Goal: Task Accomplishment & Management: Manage account settings

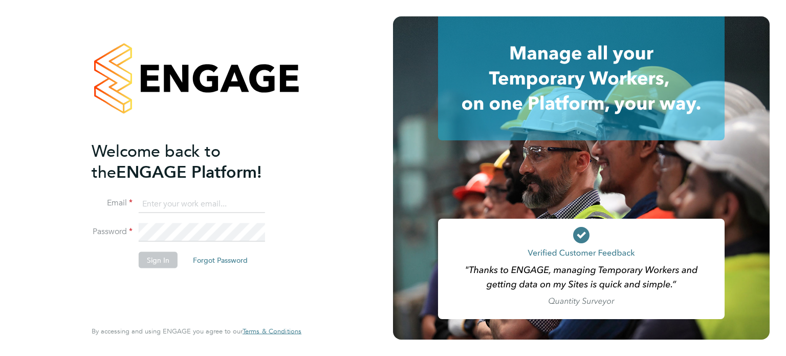
type input "daniel.hobbs@optionsresourcing.com"
click at [150, 261] on button "Sign In" at bounding box center [158, 259] width 39 height 16
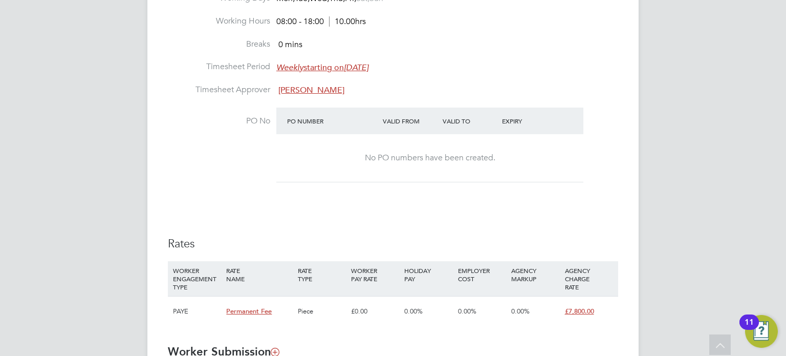
scroll to position [665, 0]
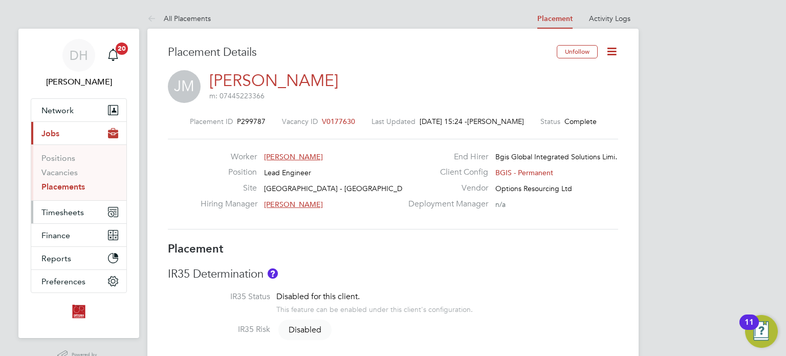
click at [68, 215] on span "Timesheets" at bounding box center [62, 212] width 42 height 10
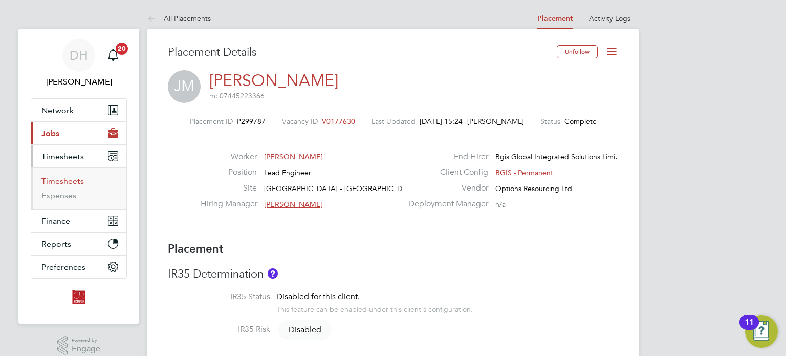
click at [75, 180] on link "Timesheets" at bounding box center [62, 181] width 42 height 10
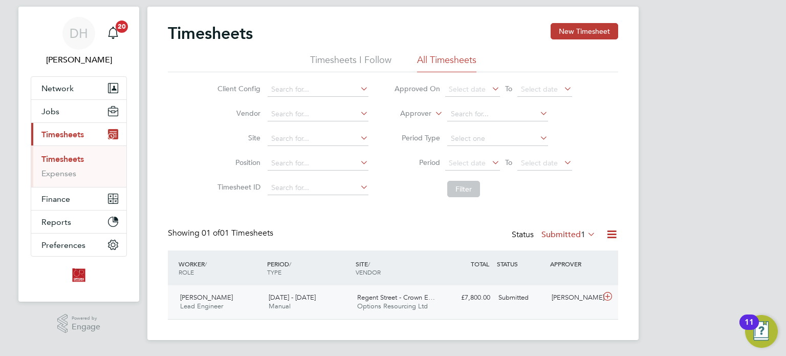
click at [453, 308] on div "James Marcot Lead Engineer 1 - 7 Sep 2025 1 - 7 Sep 2025 Manual Regent Street -…" at bounding box center [393, 302] width 450 height 34
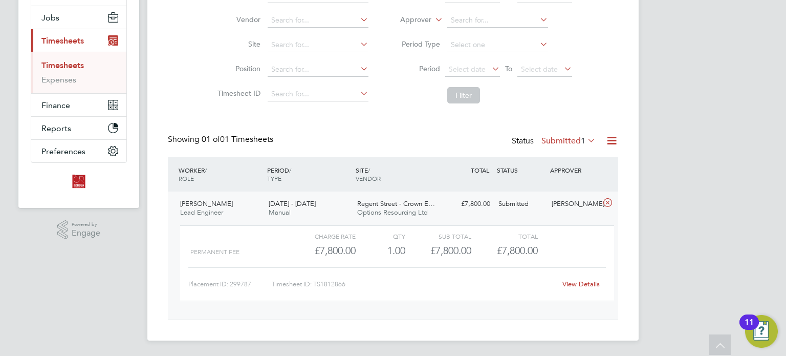
click at [582, 284] on link "View Details" at bounding box center [580, 283] width 37 height 9
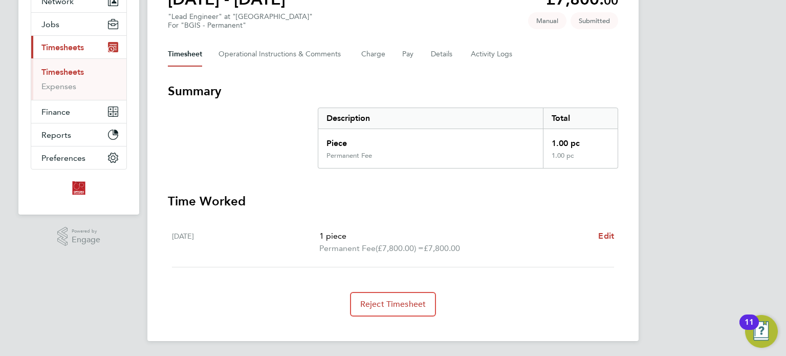
scroll to position [58, 0]
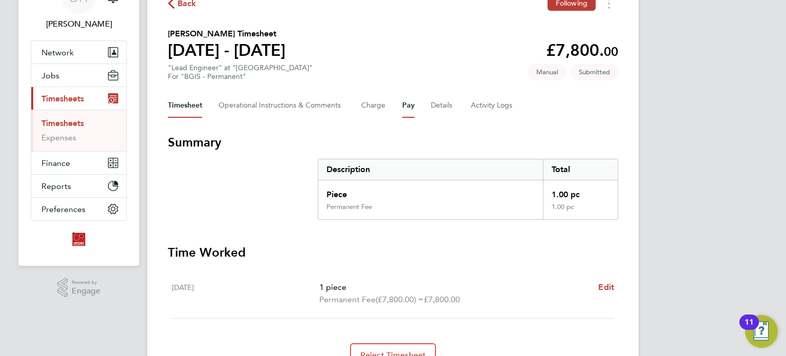
click at [412, 110] on button "Pay" at bounding box center [408, 105] width 12 height 25
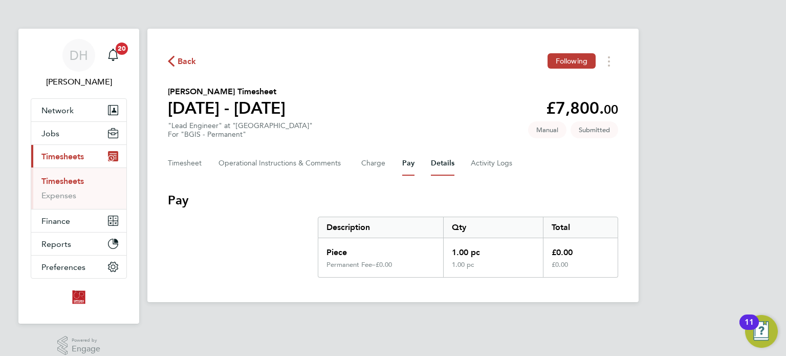
scroll to position [10, 0]
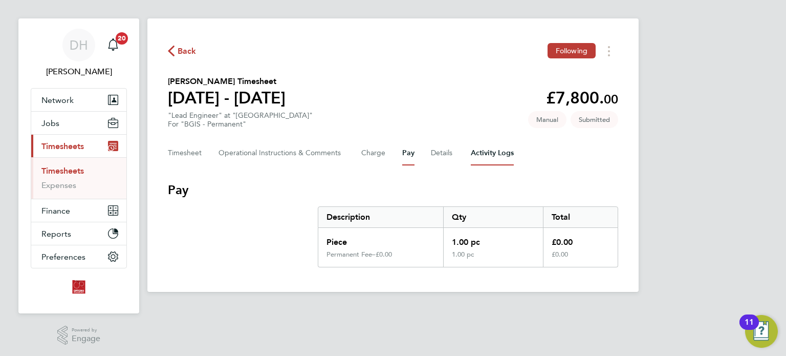
click at [499, 151] on Logs-tab "Activity Logs" at bounding box center [492, 153] width 43 height 25
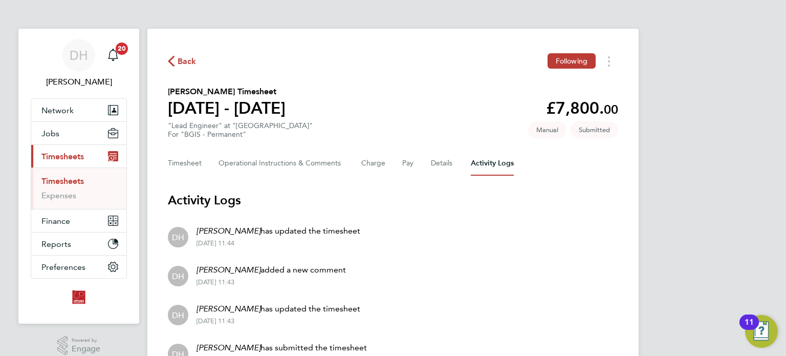
scroll to position [96, 0]
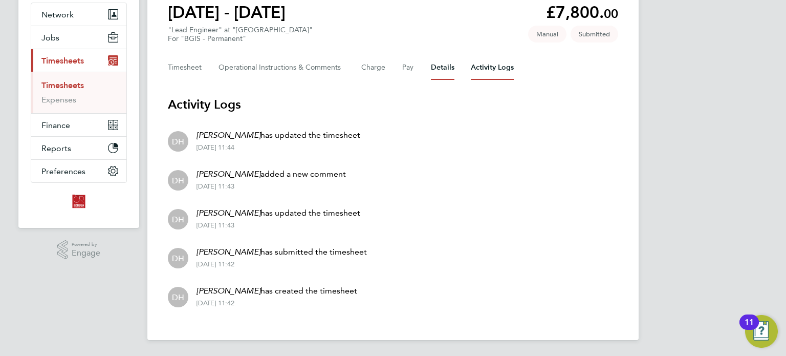
click at [447, 72] on button "Details" at bounding box center [443, 67] width 24 height 25
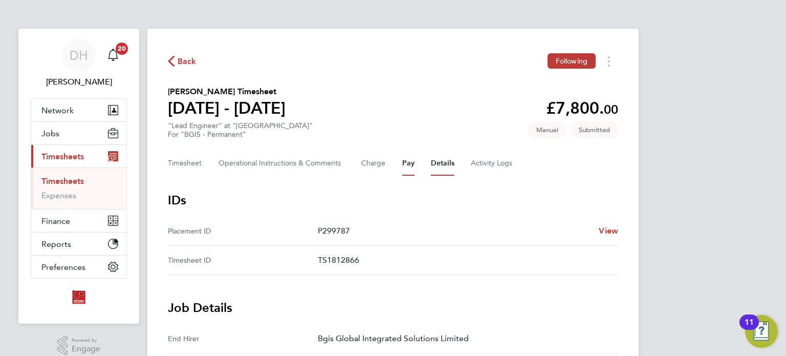
click at [407, 161] on button "Pay" at bounding box center [408, 163] width 12 height 25
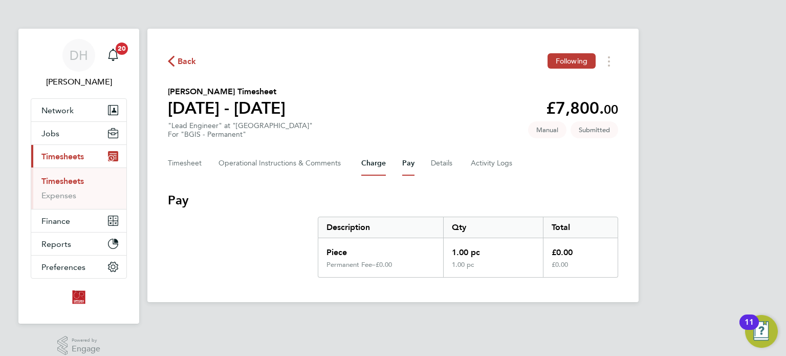
click at [381, 168] on button "Charge" at bounding box center [373, 163] width 25 height 25
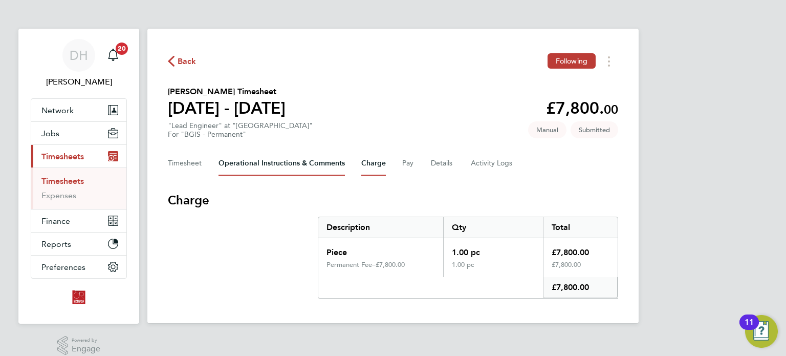
click at [320, 162] on Comments-tab "Operational Instructions & Comments" at bounding box center [281, 163] width 126 height 25
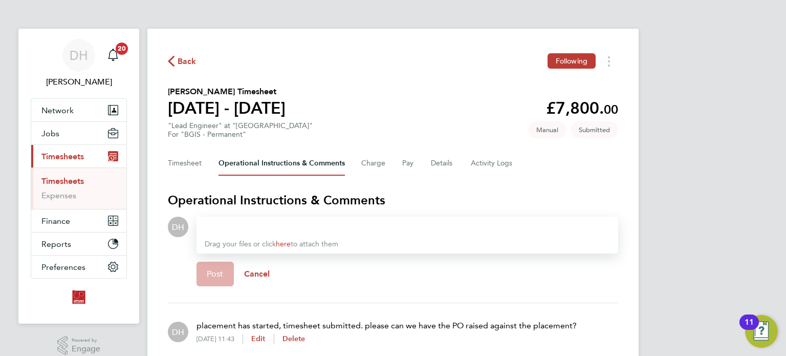
scroll to position [45, 0]
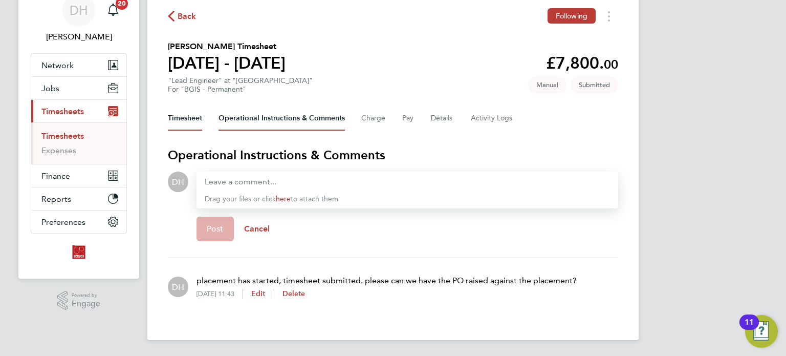
click at [182, 120] on button "Timesheet" at bounding box center [185, 118] width 34 height 25
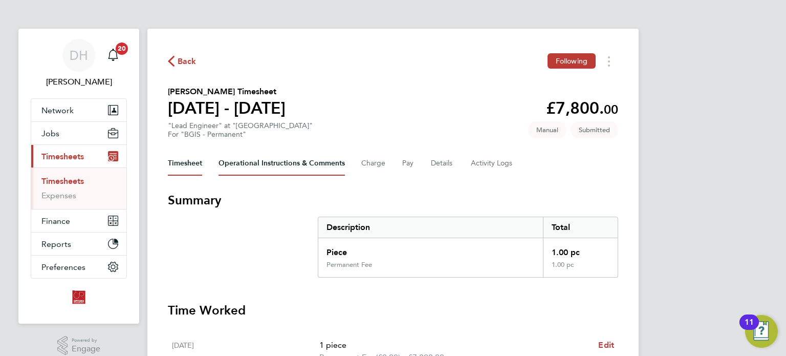
click at [274, 161] on Comments-tab "Operational Instructions & Comments" at bounding box center [281, 163] width 126 height 25
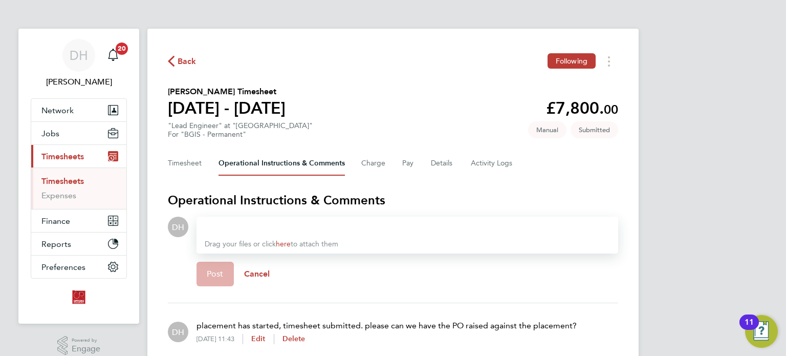
scroll to position [45, 0]
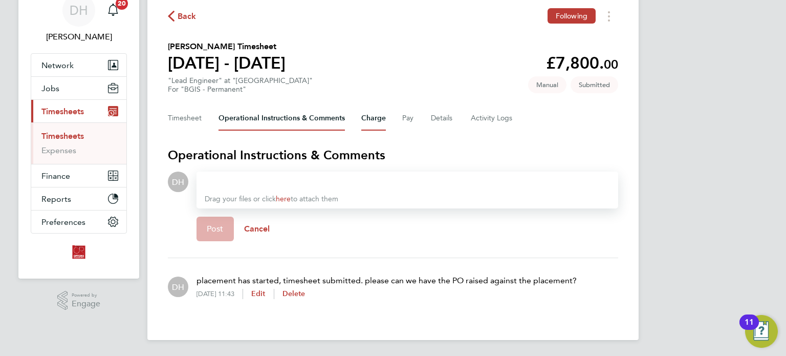
click at [374, 123] on button "Charge" at bounding box center [373, 118] width 25 height 25
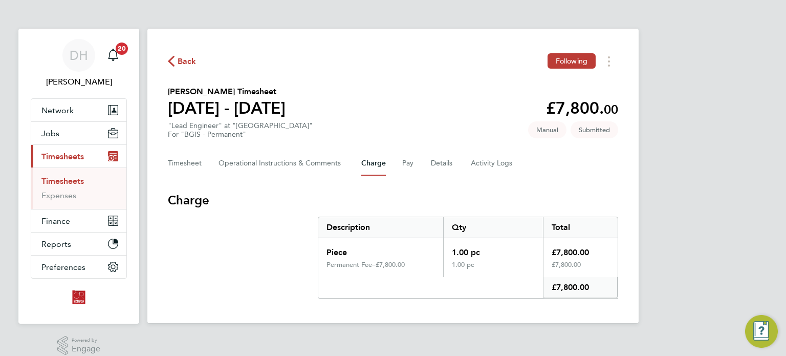
scroll to position [10, 0]
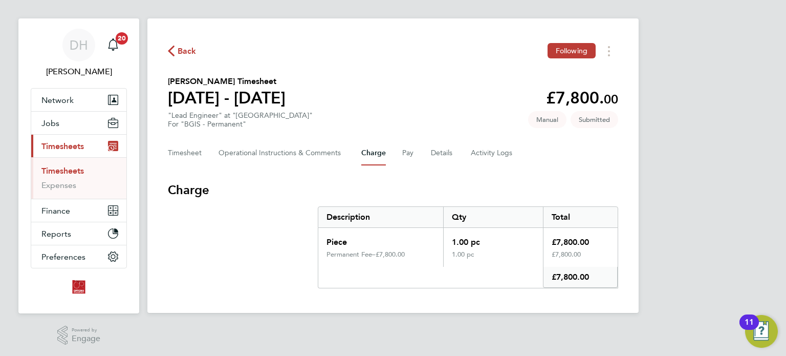
click at [399, 150] on div "Timesheet Operational Instructions & Comments Charge Pay Details Activity Logs" at bounding box center [393, 153] width 450 height 25
click at [403, 152] on button "Pay" at bounding box center [408, 153] width 12 height 25
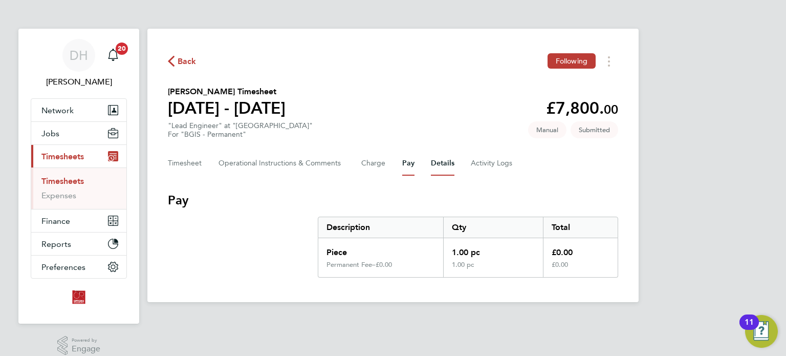
click at [438, 165] on button "Details" at bounding box center [443, 163] width 24 height 25
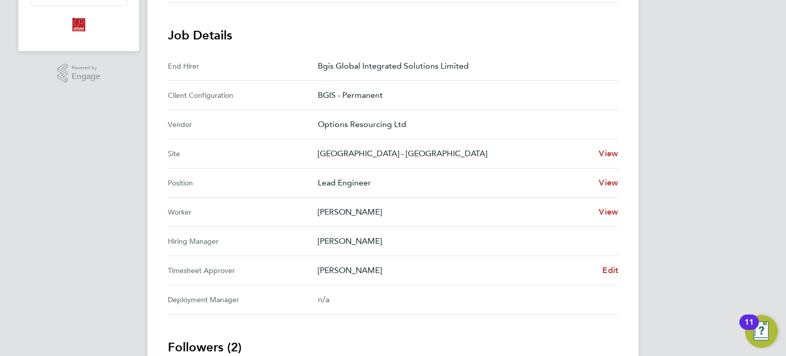
scroll to position [16, 0]
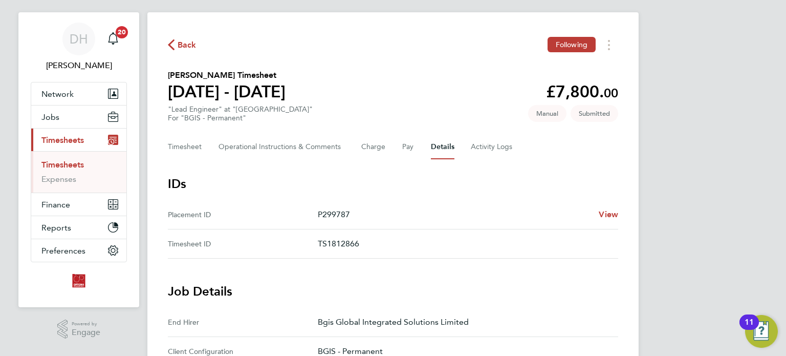
click at [462, 147] on div "Timesheet Operational Instructions & Comments Charge Pay Details Activity Logs" at bounding box center [393, 147] width 450 height 25
click at [483, 149] on Logs-tab "Activity Logs" at bounding box center [492, 147] width 43 height 25
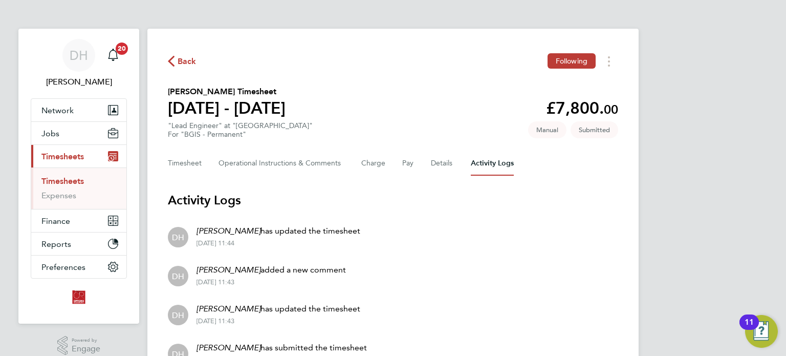
scroll to position [96, 0]
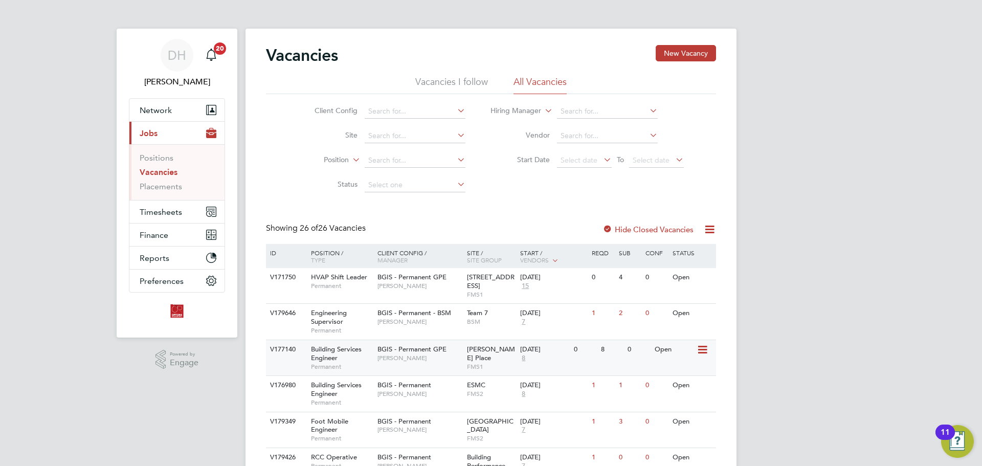
click at [427, 348] on span "BGIS - Permanent GPE" at bounding box center [412, 349] width 69 height 9
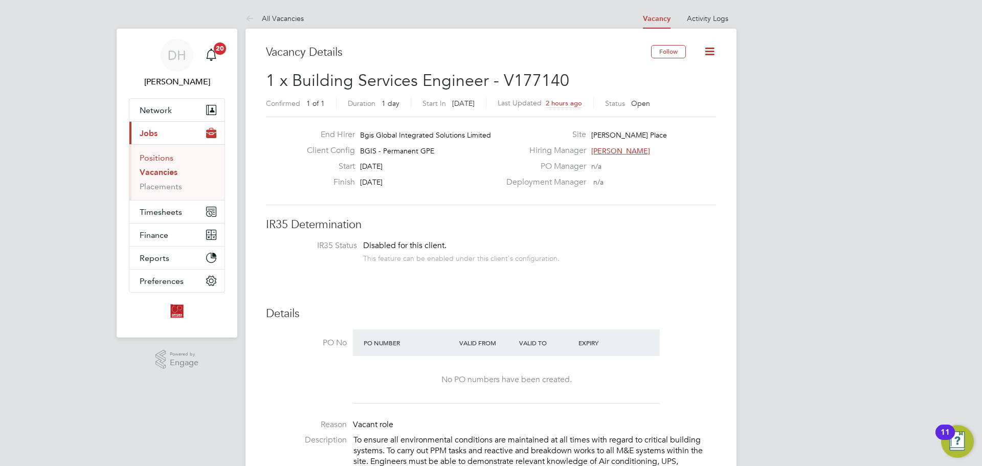
click at [164, 161] on link "Positions" at bounding box center [157, 158] width 34 height 10
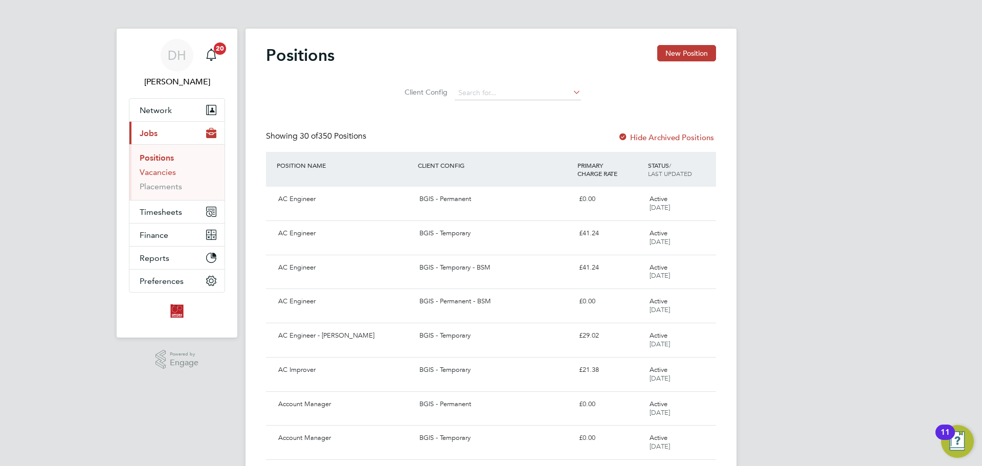
click at [147, 174] on link "Vacancies" at bounding box center [158, 172] width 36 height 10
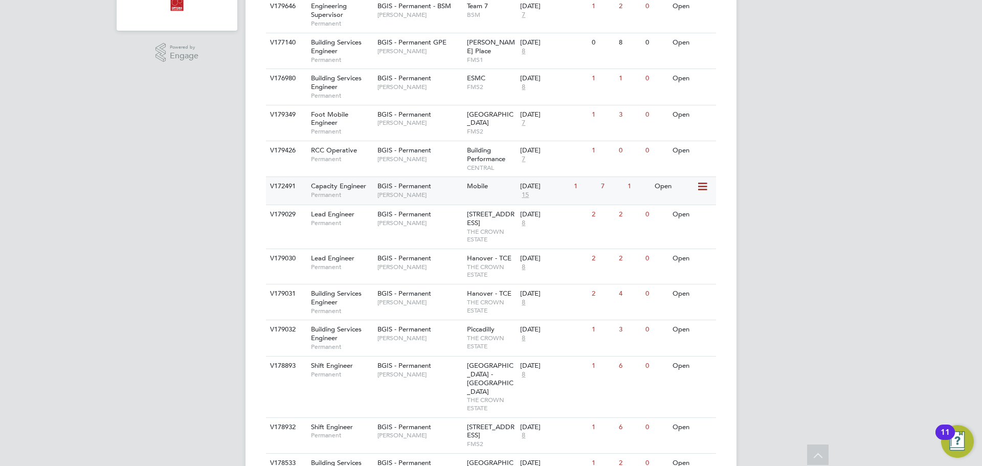
scroll to position [256, 0]
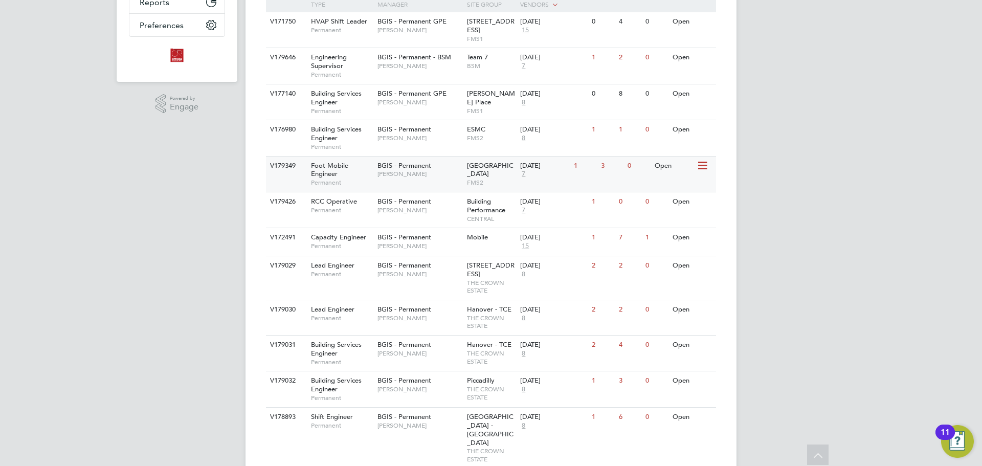
click at [400, 170] on span "[PERSON_NAME]" at bounding box center [420, 174] width 84 height 8
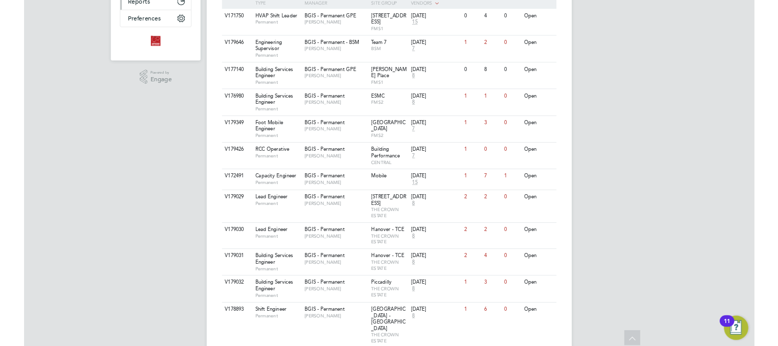
scroll to position [0, 0]
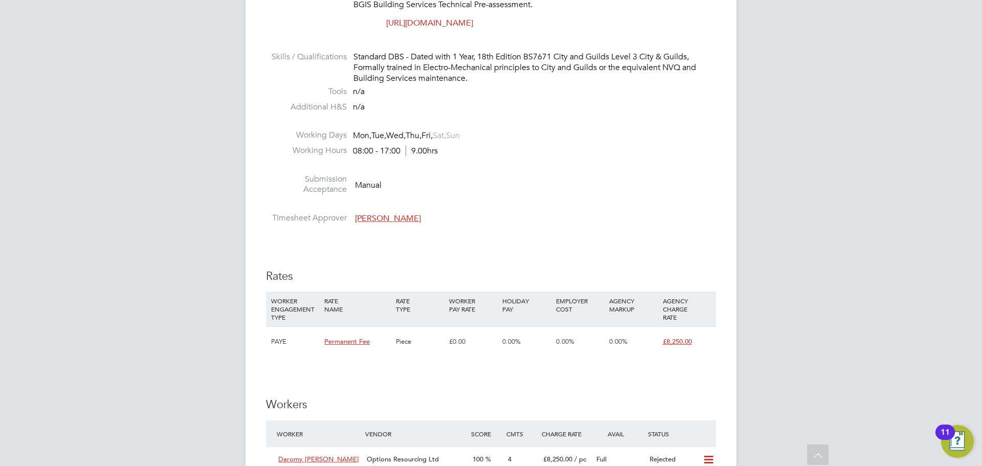
scroll to position [1177, 0]
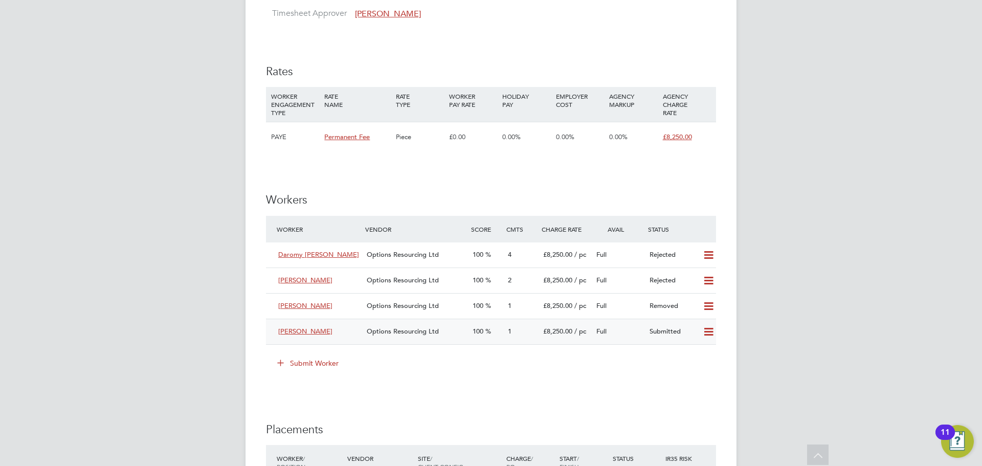
click at [713, 331] on icon at bounding box center [708, 332] width 13 height 8
click at [700, 351] on li "Remove" at bounding box center [693, 354] width 39 height 14
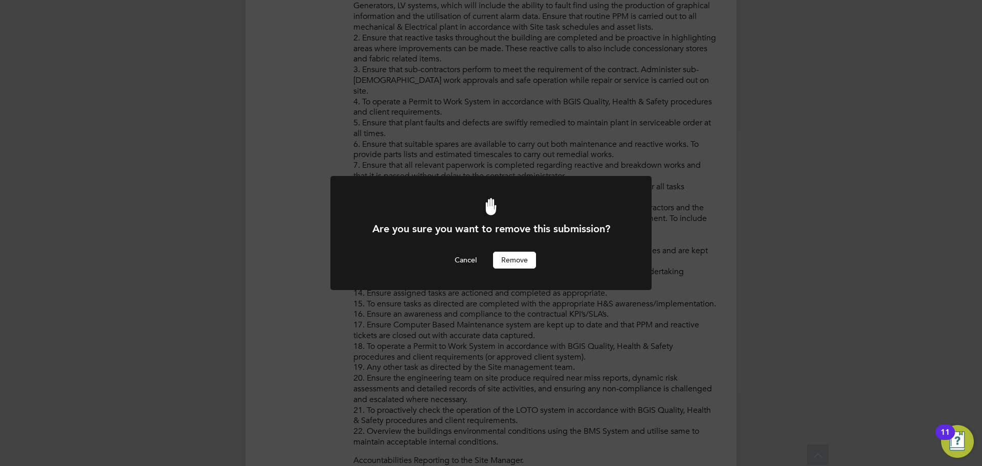
scroll to position [0, 0]
click at [505, 260] on button "Remove" at bounding box center [514, 260] width 43 height 16
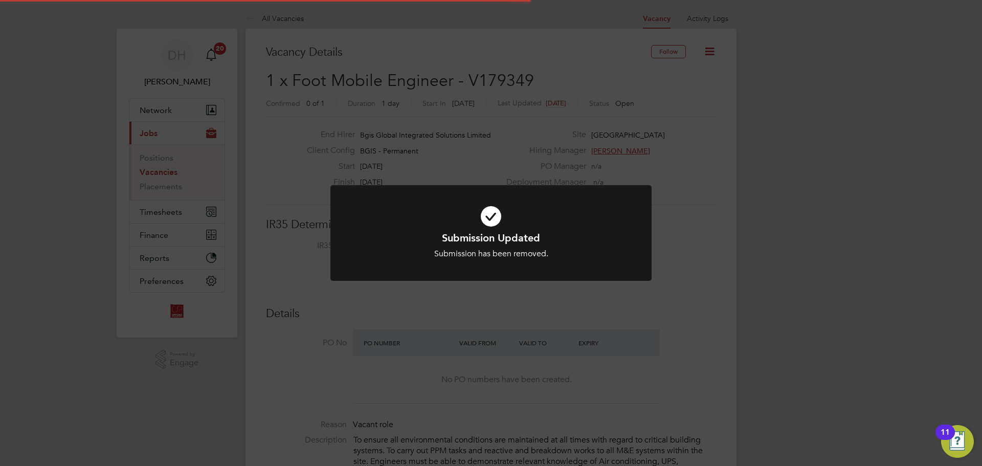
scroll to position [5, 5]
click at [457, 355] on div "Submission Updated Submission has been removed. Cancel Okay" at bounding box center [491, 233] width 982 height 466
